Goal: Navigation & Orientation: Find specific page/section

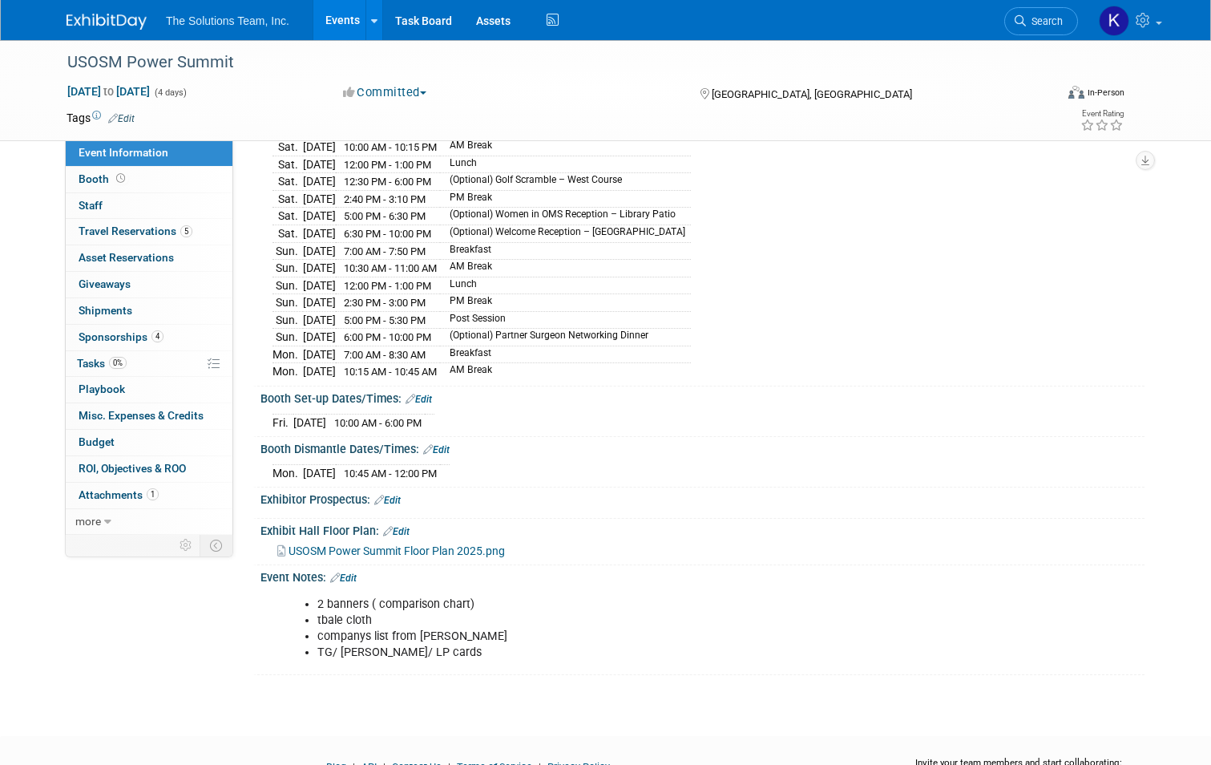
click at [99, 13] on link at bounding box center [116, 13] width 99 height 13
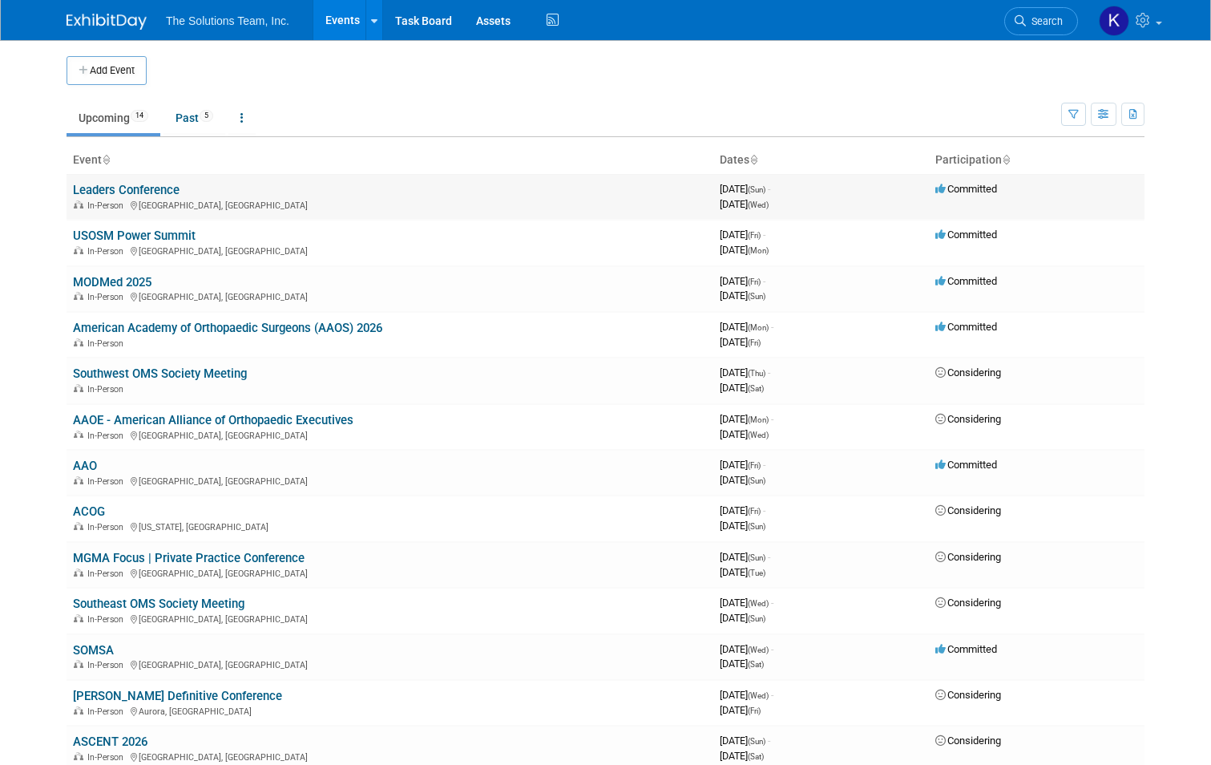
click at [135, 188] on link "Leaders Conference" at bounding box center [126, 190] width 107 height 14
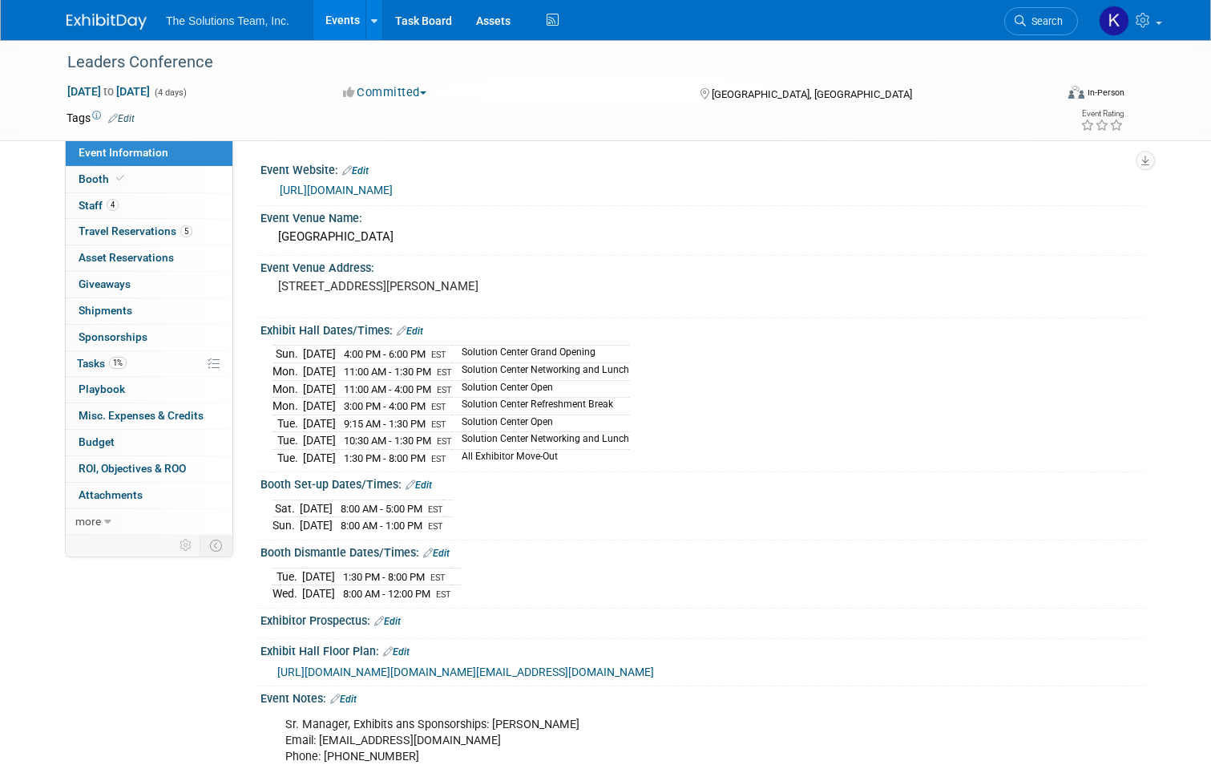
click at [103, 24] on img at bounding box center [107, 22] width 80 height 16
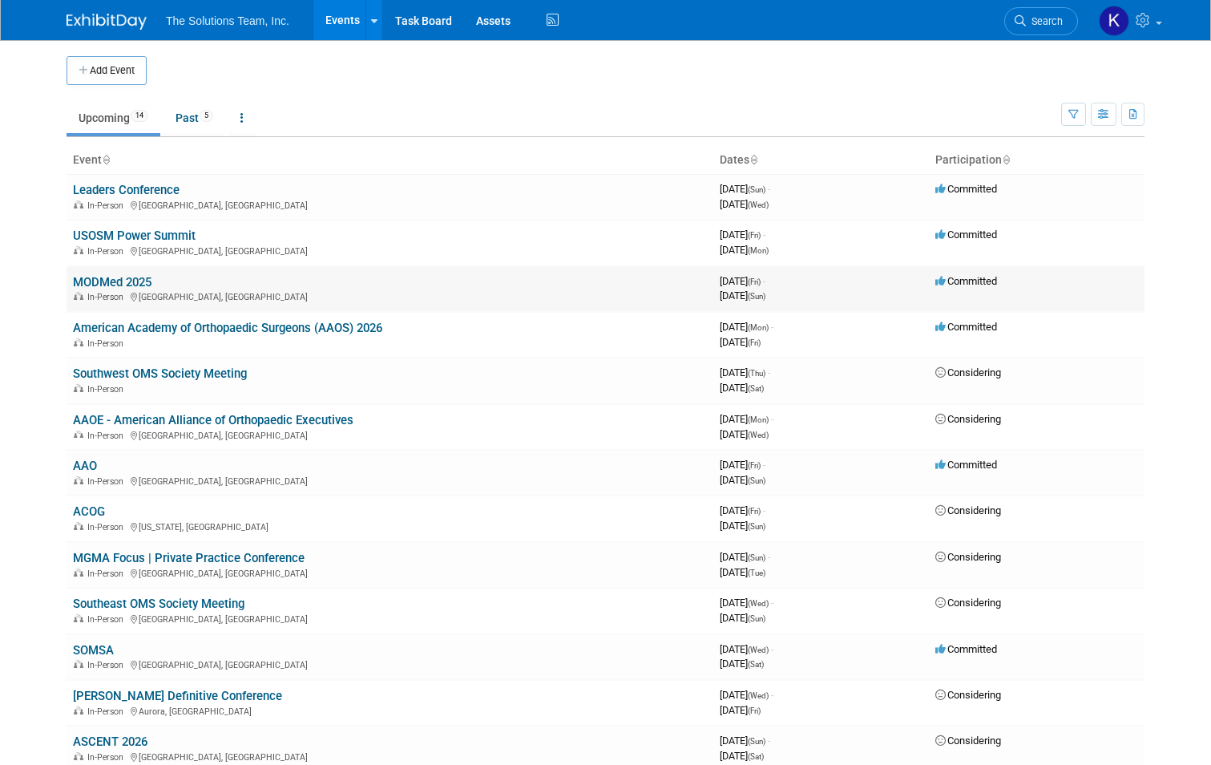
click at [127, 281] on link "MODMed 2025" at bounding box center [112, 282] width 79 height 14
